Goal: Task Accomplishment & Management: Understand process/instructions

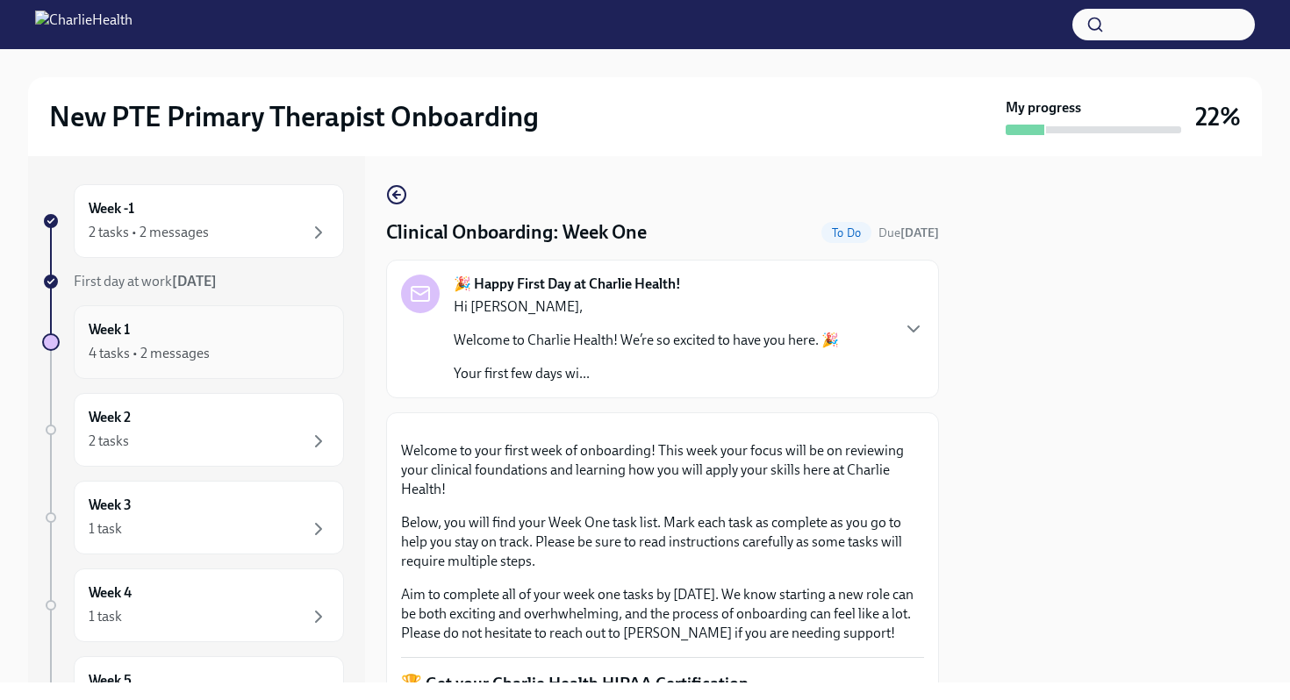
click at [142, 331] on div "Week 1 4 tasks • 2 messages" at bounding box center [209, 342] width 240 height 44
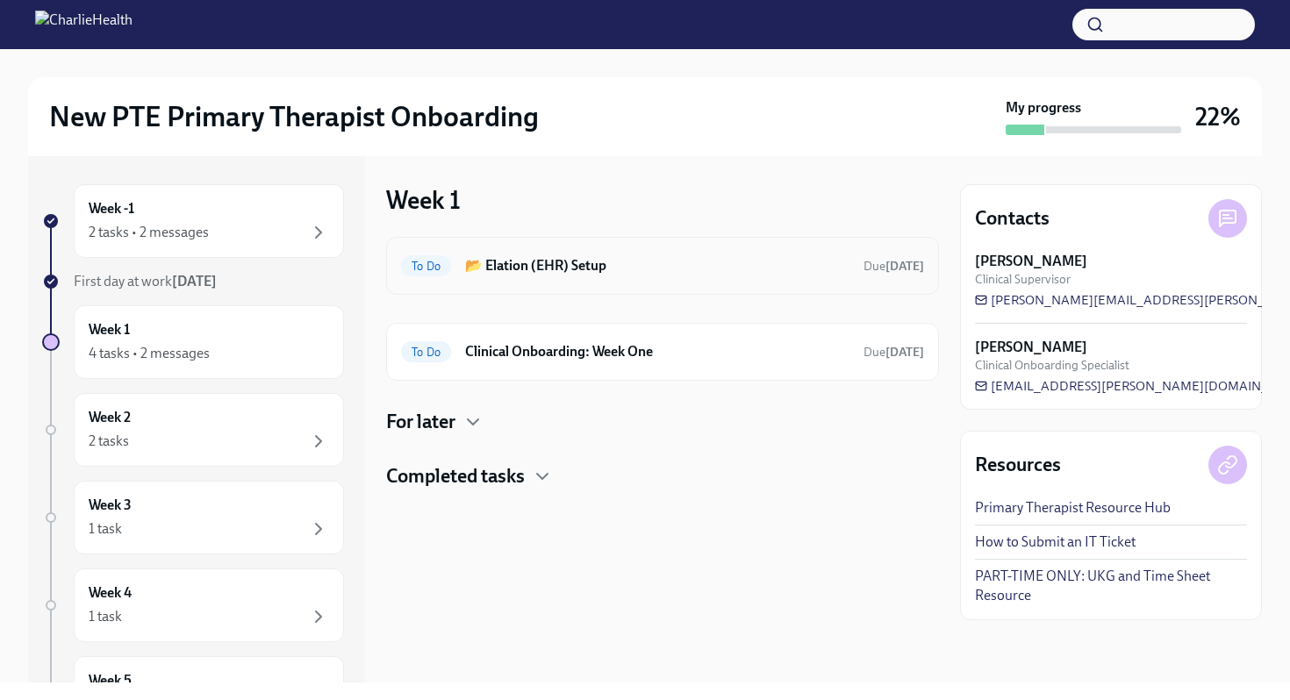
click at [543, 275] on h6 "📂 Elation (EHR) Setup" at bounding box center [657, 265] width 384 height 19
